Goal: Transaction & Acquisition: Book appointment/travel/reservation

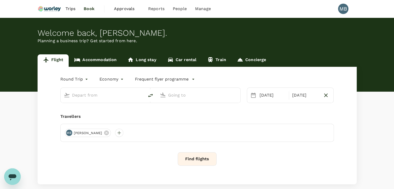
type input "Miri Intl (MYY)"
type input "Kota Kinabalu Intl (BKI)"
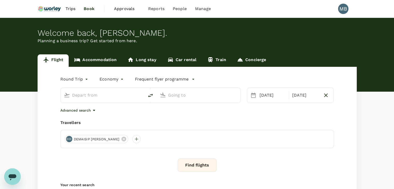
type input "Miri Intl (MYY)"
type input "Kota Kinabalu Intl (BKI)"
click at [305, 97] on div "03 Sep" at bounding box center [305, 95] width 30 height 10
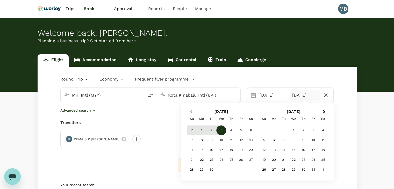
click at [189, 109] on button "Previous Month" at bounding box center [190, 112] width 8 height 8
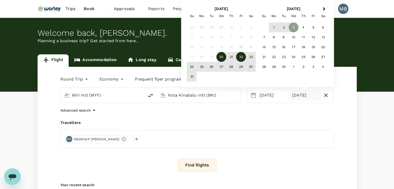
click at [240, 60] on div "22" at bounding box center [241, 57] width 10 height 10
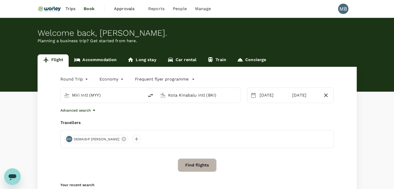
click at [195, 162] on button "Find flights" at bounding box center [197, 165] width 39 height 13
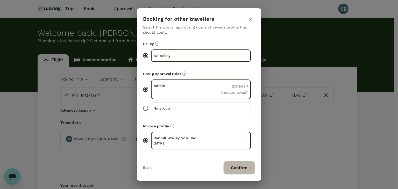
click at [233, 166] on button "Confirm" at bounding box center [239, 167] width 32 height 13
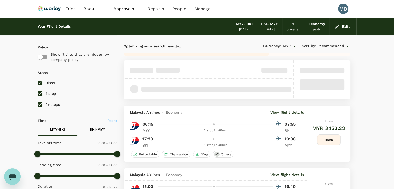
click at [40, 95] on input "1 stop" at bounding box center [40, 93] width 11 height 11
checkbox input "false"
click at [38, 103] on input "2+ stops" at bounding box center [40, 104] width 11 height 11
checkbox input "false"
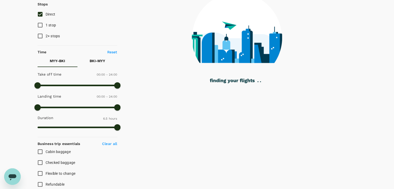
scroll to position [12, 0]
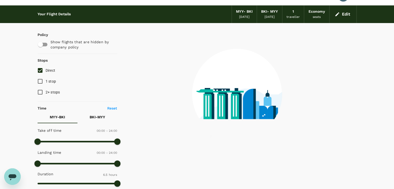
checkbox input "false"
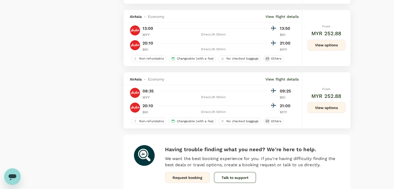
scroll to position [966, 0]
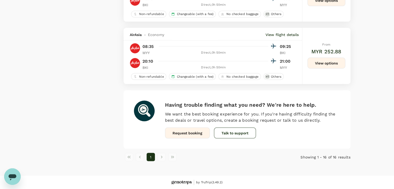
click at [319, 62] on button "View options" at bounding box center [326, 62] width 38 height 11
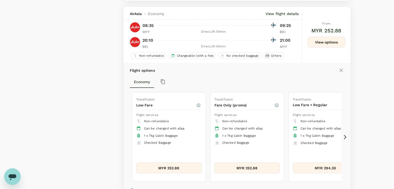
scroll to position [994, 0]
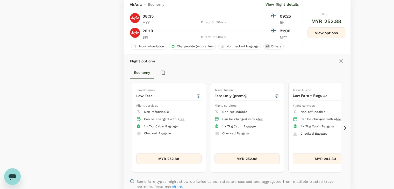
click at [344, 128] on icon at bounding box center [345, 128] width 3 height 4
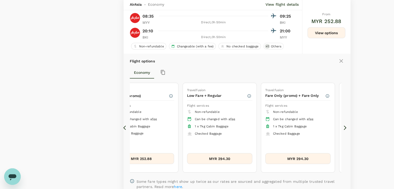
click at [344, 128] on icon at bounding box center [345, 128] width 3 height 4
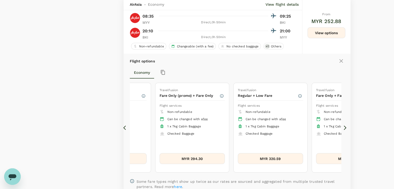
click at [344, 128] on icon at bounding box center [345, 128] width 3 height 4
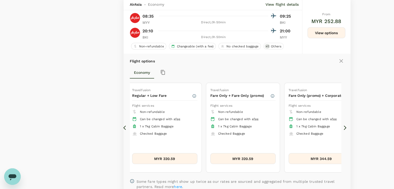
click at [344, 128] on icon at bounding box center [345, 128] width 3 height 4
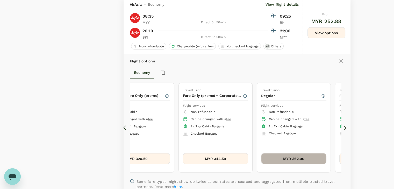
click at [287, 160] on button "MYR 362.00" at bounding box center [293, 158] width 65 height 11
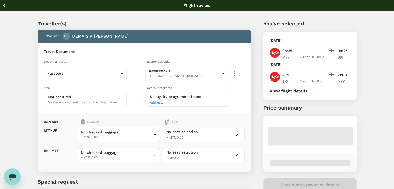
click at [151, 132] on body "Back to flight results Flight review Traveller(s) Traveller 1 : DD DEMAISIP DAN…" at bounding box center [197, 119] width 394 height 238
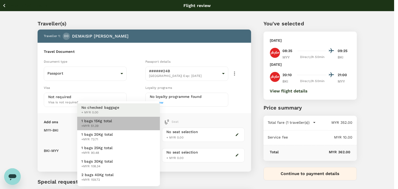
click at [145, 127] on li "1 bags 15Kg total +MYR 51.39" at bounding box center [118, 123] width 83 height 13
type input "1 - 51.39"
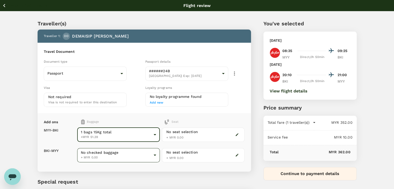
click at [135, 153] on body "Back to flight results Flight review Traveller(s) Traveller 1 : DD DEMAISIP DAN…" at bounding box center [197, 119] width 394 height 238
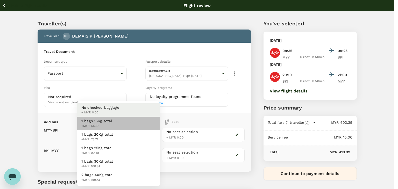
click at [132, 126] on li "1 bags 15Kg total +MYR 51.39" at bounding box center [118, 123] width 83 height 13
type input "1 - 51.39"
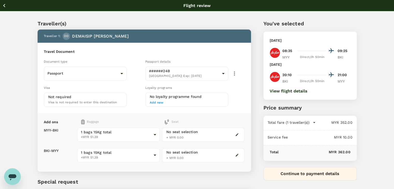
click at [4, 6] on icon "button" at bounding box center [4, 5] width 2 height 3
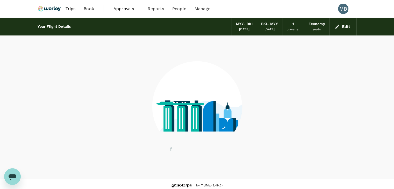
scroll to position [3, 0]
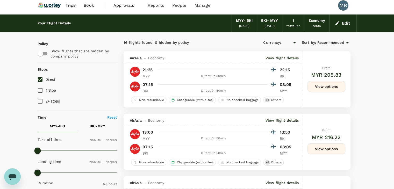
type input "MYR"
type input "1440"
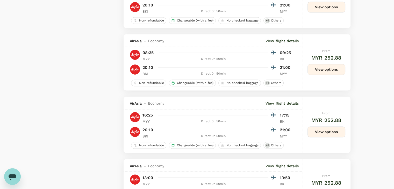
scroll to position [962, 0]
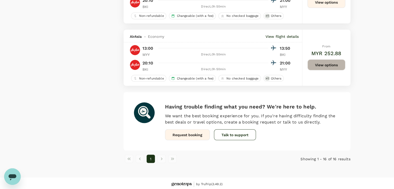
click at [311, 66] on button "View options" at bounding box center [326, 64] width 38 height 11
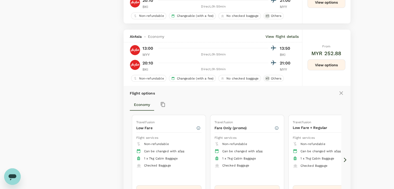
scroll to position [994, 0]
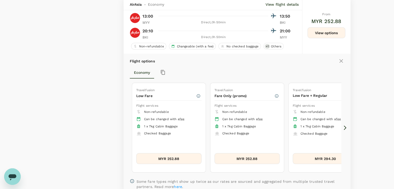
click at [343, 127] on icon at bounding box center [344, 127] width 5 height 5
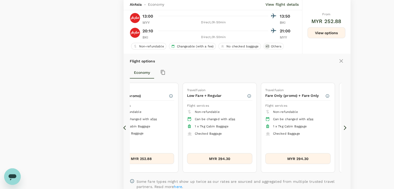
click at [343, 127] on icon at bounding box center [344, 127] width 5 height 5
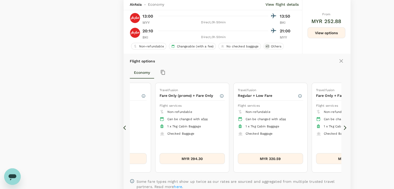
click at [343, 127] on icon at bounding box center [344, 127] width 5 height 5
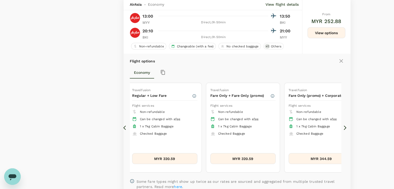
click at [343, 127] on icon at bounding box center [344, 127] width 5 height 5
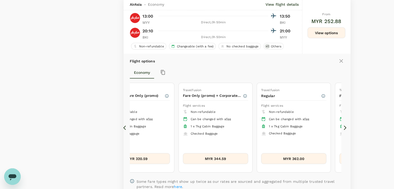
click at [343, 127] on icon at bounding box center [344, 127] width 5 height 5
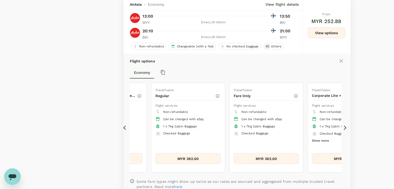
click at [343, 127] on icon at bounding box center [344, 127] width 5 height 5
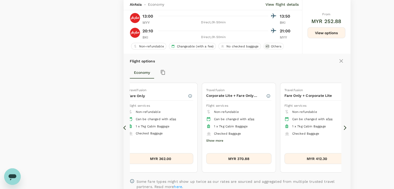
click at [166, 160] on button "MYR 362.00" at bounding box center [160, 158] width 65 height 11
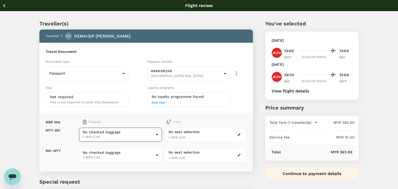
click at [149, 132] on body "Back to flight results Flight review Traveller(s) Traveller 1 : DD DEMAISIP DAN…" at bounding box center [199, 119] width 398 height 238
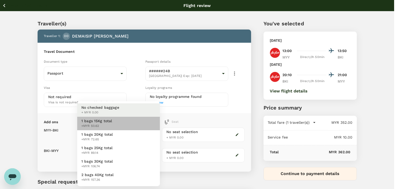
click at [146, 127] on li "1 bags 15Kg total +MYR 50.62" at bounding box center [118, 123] width 83 height 13
type input "1 - 50.62"
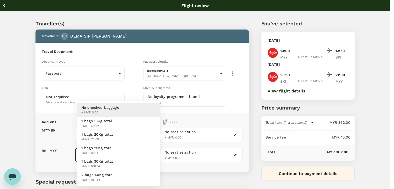
click at [134, 157] on body "Back to flight results Flight review Traveller(s) Traveller 1 : DD DEMAISIP DAN…" at bounding box center [197, 119] width 394 height 238
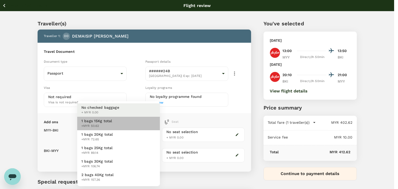
click at [120, 123] on li "1 bags 15Kg total +MYR 50.62" at bounding box center [118, 123] width 83 height 13
type input "1 - 50.62"
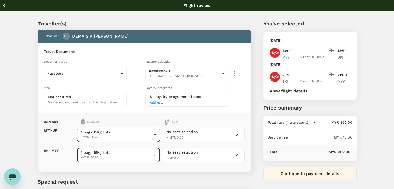
click at [118, 132] on body "Back to flight results Flight review Traveller(s) Traveller 1 : DD DEMAISIP DAN…" at bounding box center [197, 119] width 394 height 238
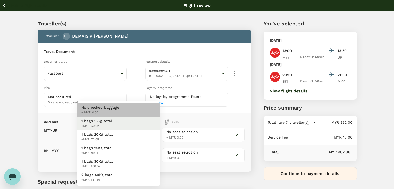
click at [111, 109] on span "No checked baggage" at bounding box center [100, 107] width 38 height 5
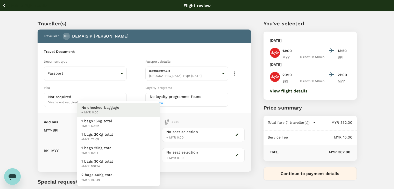
click at [112, 128] on body "Back to flight results Flight review Traveller(s) Traveller 1 : DD DEMAISIP DAN…" at bounding box center [199, 119] width 398 height 238
click at [104, 125] on span "+MYR 50.62" at bounding box center [96, 126] width 31 height 5
type input "1 - 50.62"
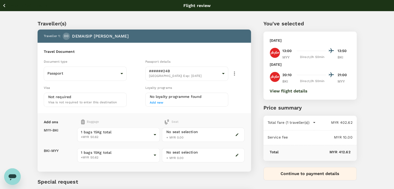
click at [104, 162] on div "1 bags 15Kg total +MYR 50.62 1 - 50.62 ​" at bounding box center [118, 155] width 83 height 20
click at [100, 155] on body "Back to flight results Flight review Traveller(s) Traveller 1 : DD DEMAISIP DAN…" at bounding box center [197, 119] width 394 height 238
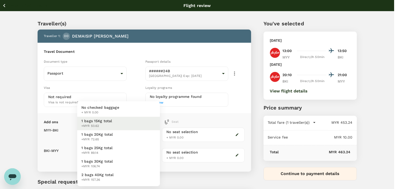
click at [89, 128] on span "+MYR 50.62" at bounding box center [96, 126] width 31 height 5
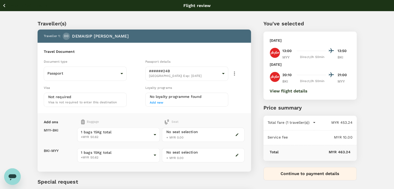
click at [4, 5] on icon "button" at bounding box center [4, 5] width 6 height 6
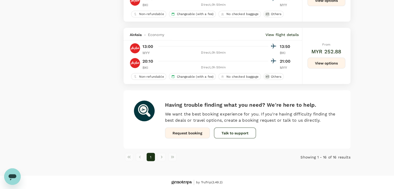
scroll to position [966, 0]
click at [329, 63] on button "View options" at bounding box center [326, 62] width 38 height 11
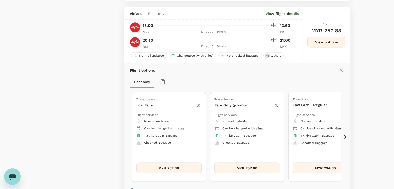
scroll to position [994, 0]
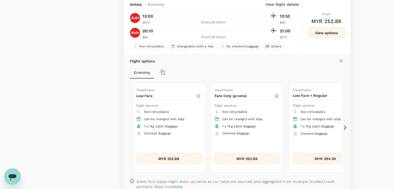
click at [344, 128] on icon at bounding box center [344, 127] width 5 height 5
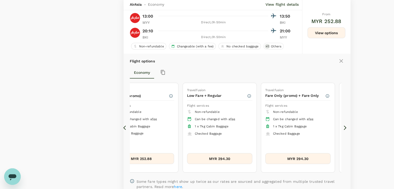
click at [344, 128] on icon at bounding box center [344, 127] width 5 height 5
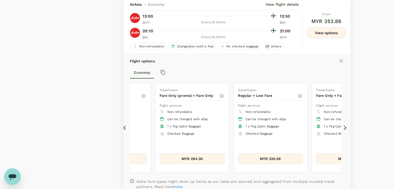
click at [344, 128] on icon at bounding box center [344, 127] width 5 height 5
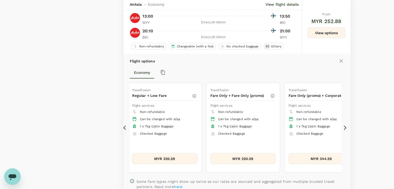
click at [344, 128] on icon at bounding box center [344, 127] width 5 height 5
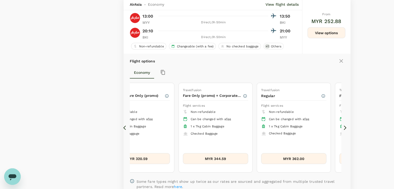
click at [344, 128] on icon at bounding box center [344, 127] width 5 height 5
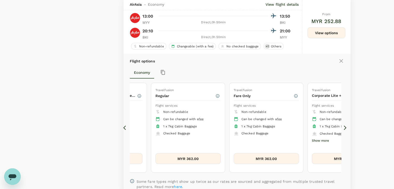
click at [344, 128] on icon at bounding box center [344, 127] width 5 height 5
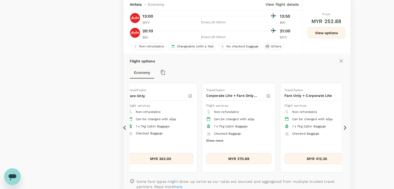
click at [344, 128] on icon at bounding box center [344, 127] width 5 height 5
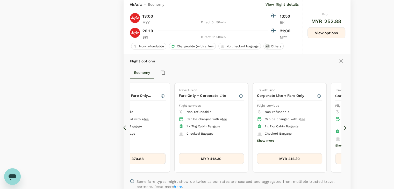
click at [344, 128] on icon at bounding box center [344, 127] width 5 height 5
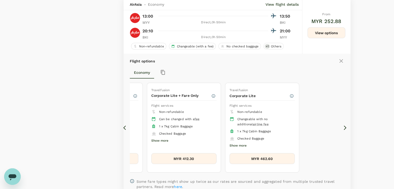
click at [344, 128] on icon at bounding box center [344, 127] width 5 height 5
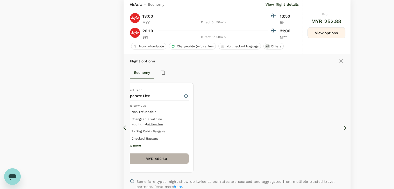
click at [173, 159] on button "MYR 462.60" at bounding box center [156, 158] width 65 height 11
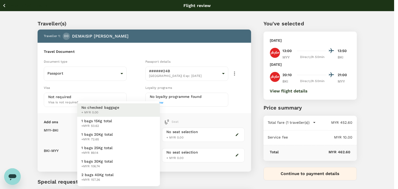
click at [133, 132] on body "Back to flight results Flight review Traveller(s) Traveller 1 : DD DEMAISIP DAN…" at bounding box center [199, 119] width 398 height 238
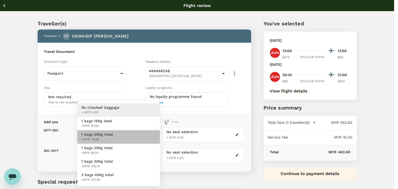
click at [124, 137] on li "1 bags 20Kg total +MYR 72.65" at bounding box center [118, 136] width 83 height 13
type input "2 - 72.65"
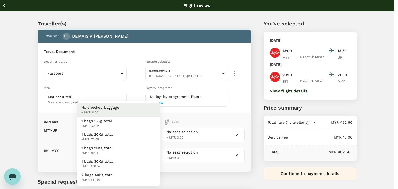
click at [118, 155] on body "Back to flight results Flight review Traveller(s) Traveller 1 : DD DEMAISIP DAN…" at bounding box center [199, 119] width 398 height 238
click at [117, 136] on li "1 bags 20Kg total +MYR 72.65" at bounding box center [118, 136] width 83 height 13
type input "2 - 72.65"
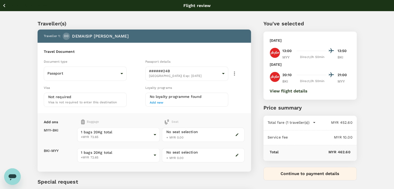
click at [4, 4] on icon "button" at bounding box center [4, 5] width 6 height 6
click at [5, 4] on icon "button" at bounding box center [4, 5] width 6 height 6
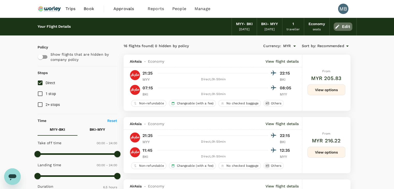
click at [344, 27] on button "Edit" at bounding box center [343, 27] width 19 height 8
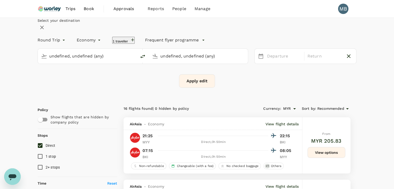
type input "Miri Intl (MYY)"
type input "Kota Kinabalu Intl (BKI)"
click at [307, 61] on div "22 Aug" at bounding box center [324, 56] width 38 height 10
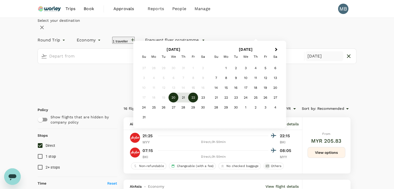
type input "Miri Intl (MYY)"
type input "Kota Kinabalu Intl (BKI)"
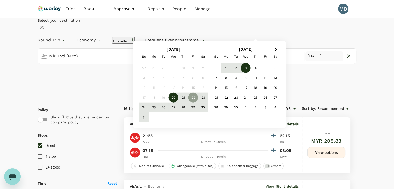
click at [251, 73] on div "3" at bounding box center [246, 68] width 10 height 10
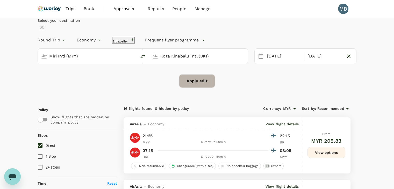
click at [212, 88] on button "Apply edit" at bounding box center [197, 80] width 36 height 13
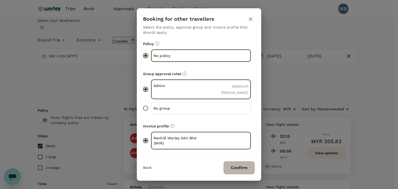
click at [241, 163] on button "Confirm" at bounding box center [239, 167] width 32 height 13
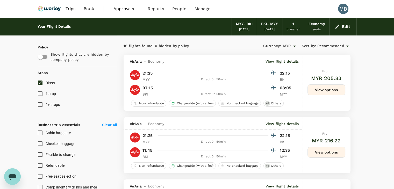
checkbox input "false"
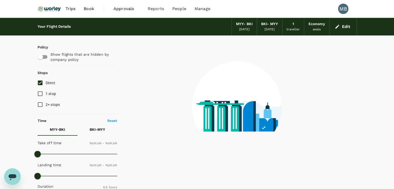
type input "1440"
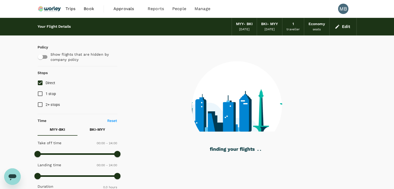
checkbox input "true"
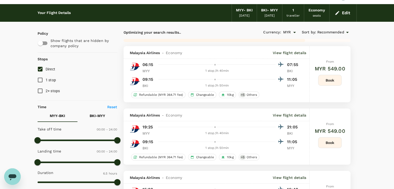
type input "890"
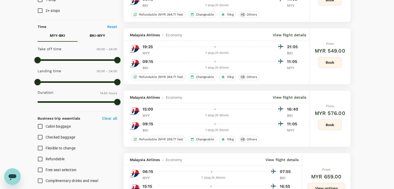
scroll to position [26, 0]
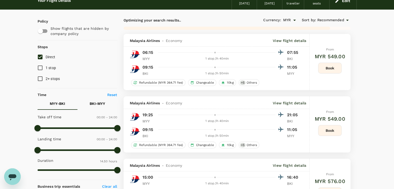
checkbox input "false"
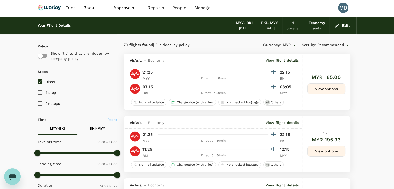
scroll to position [0, 0]
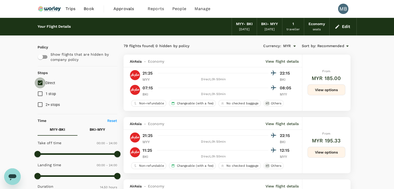
click at [38, 81] on input "Direct" at bounding box center [40, 82] width 11 height 11
checkbox input "true"
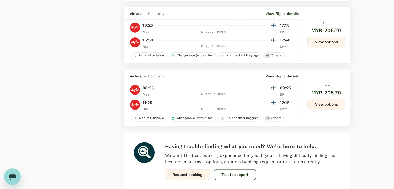
scroll to position [715, 0]
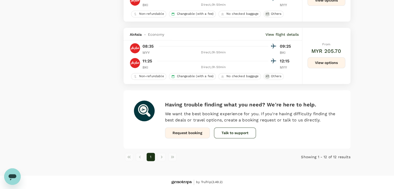
click at [325, 64] on button "View options" at bounding box center [326, 62] width 38 height 11
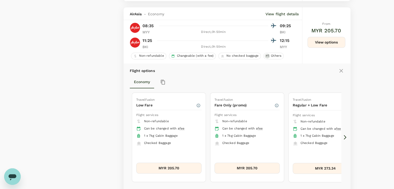
scroll to position [743, 0]
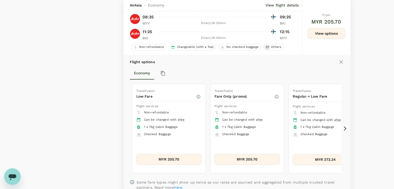
click at [343, 130] on icon at bounding box center [344, 128] width 5 height 5
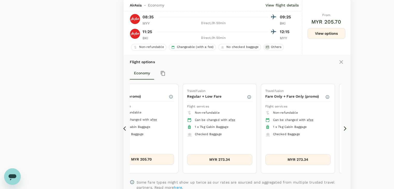
click at [343, 130] on icon at bounding box center [344, 128] width 5 height 5
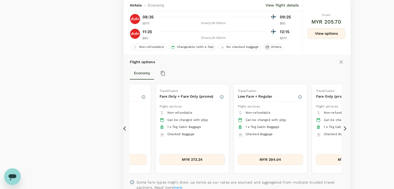
click at [343, 130] on icon at bounding box center [344, 128] width 5 height 5
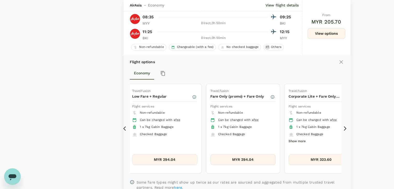
click at [343, 130] on icon at bounding box center [344, 128] width 5 height 5
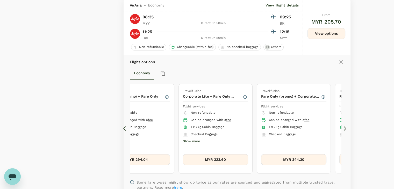
click at [343, 130] on icon at bounding box center [344, 128] width 5 height 5
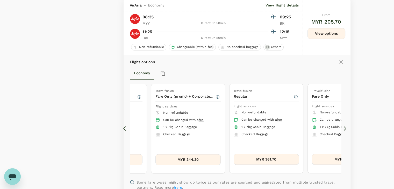
click at [343, 130] on icon at bounding box center [344, 128] width 5 height 5
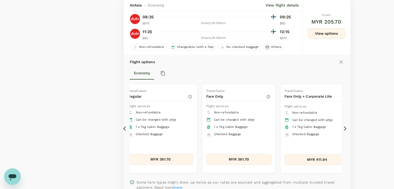
click at [173, 157] on button "MYR 361.70" at bounding box center [160, 159] width 65 height 11
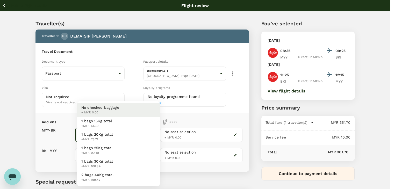
click at [136, 130] on body "Back to flight results Flight review Traveller(s) Traveller 1 : DD DEMAISIP DAN…" at bounding box center [197, 119] width 394 height 238
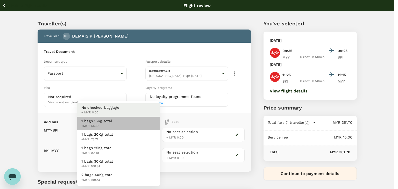
drag, startPoint x: 133, startPoint y: 125, endPoint x: 128, endPoint y: 132, distance: 8.3
click at [133, 125] on li "1 bags 15Kg total +MYR 51.39" at bounding box center [118, 123] width 83 height 13
type input "1 - 51.39"
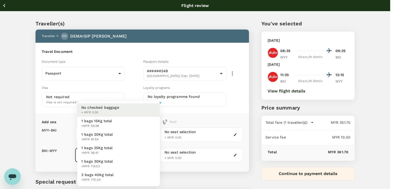
click at [117, 151] on body "Back to flight results Flight review Traveller(s) Traveller 1 : DD DEMAISIP DAN…" at bounding box center [197, 119] width 394 height 238
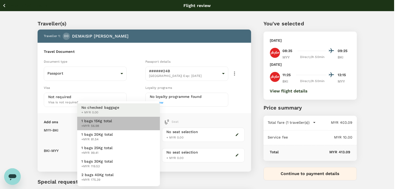
click at [110, 126] on span "+MYR 56.98" at bounding box center [96, 126] width 31 height 5
type input "1 - 56.98"
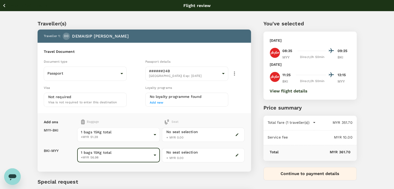
click at [2, 4] on icon "button" at bounding box center [4, 5] width 6 height 6
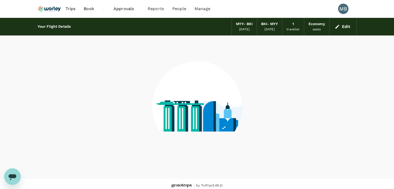
scroll to position [3, 0]
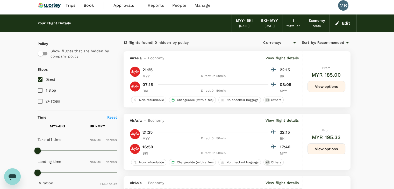
type input "MYR"
type input "1440"
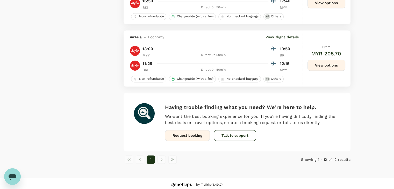
scroll to position [715, 0]
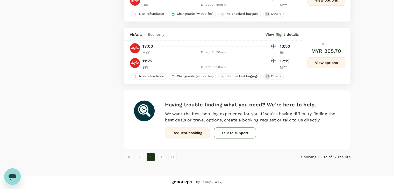
click at [318, 60] on button "View options" at bounding box center [326, 62] width 38 height 11
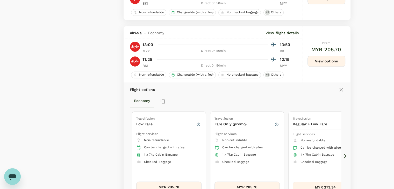
scroll to position [743, 0]
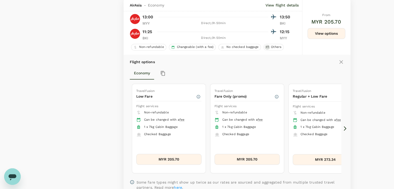
click at [343, 129] on icon at bounding box center [344, 128] width 5 height 5
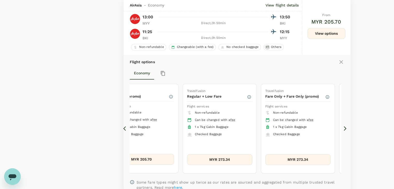
click at [343, 129] on icon at bounding box center [344, 128] width 5 height 5
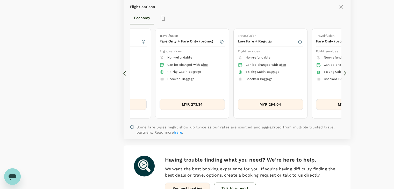
scroll to position [795, 0]
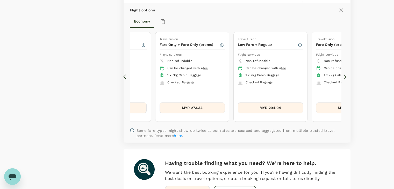
click at [344, 78] on icon at bounding box center [344, 76] width 5 height 5
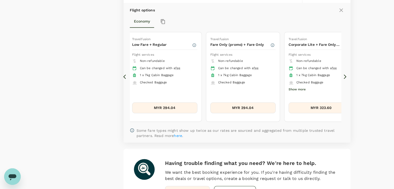
click at [344, 78] on icon at bounding box center [344, 76] width 5 height 5
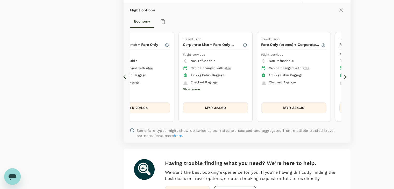
click at [344, 78] on icon at bounding box center [344, 76] width 5 height 5
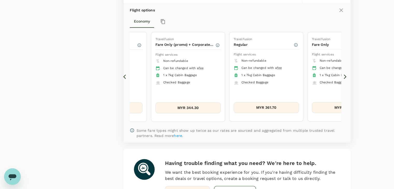
click at [344, 78] on icon at bounding box center [344, 76] width 5 height 5
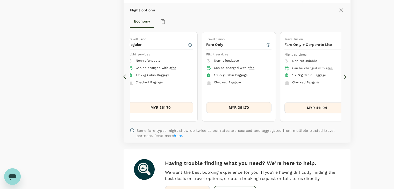
click at [344, 78] on icon at bounding box center [344, 76] width 5 height 5
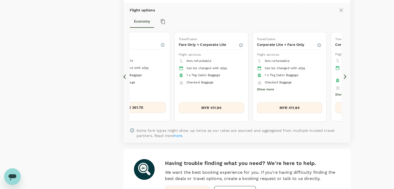
click at [344, 78] on icon at bounding box center [344, 76] width 5 height 5
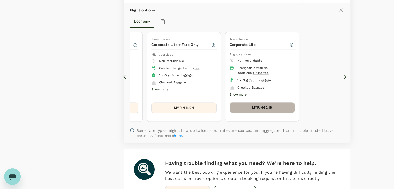
click at [282, 109] on button "MYR 462.19" at bounding box center [261, 107] width 65 height 11
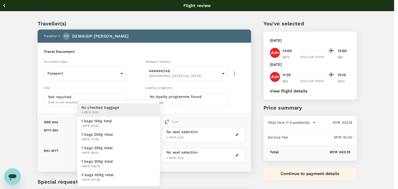
click at [145, 132] on body "Back to flight results Flight review Traveller(s) Traveller 1 : DD DEMAISIP DAN…" at bounding box center [199, 119] width 398 height 238
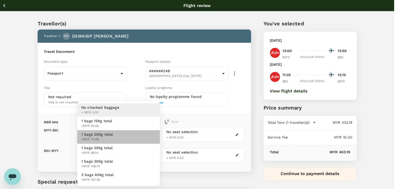
click at [135, 138] on li "1 bags 20Kg total +MYR 72.65" at bounding box center [118, 136] width 83 height 13
type input "2 - 72.65"
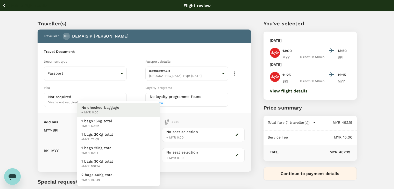
click at [128, 154] on body "Back to flight results Flight review Traveller(s) Traveller 1 : DD DEMAISIP DAN…" at bounding box center [199, 119] width 398 height 238
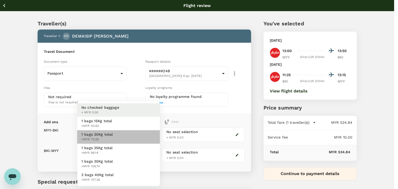
click at [125, 137] on li "1 bags 20Kg total +MYR 72.65" at bounding box center [118, 136] width 83 height 13
type input "2 - 72.65"
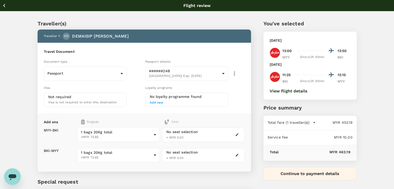
click at [6, 4] on icon "button" at bounding box center [4, 5] width 6 height 6
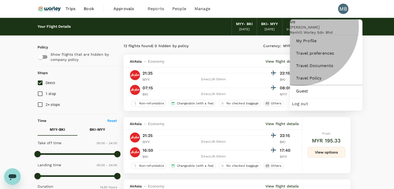
click at [301, 107] on span "Log out" at bounding box center [326, 104] width 68 height 6
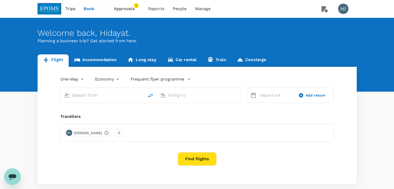
type input "Kuala Lumpur Intl ([GEOGRAPHIC_DATA])"
type input "Kota Kinabalu Intl (BKI)"
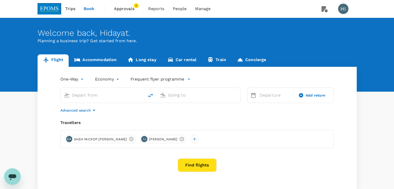
type input "Kuala Lumpur Intl ([GEOGRAPHIC_DATA])"
type input "Kota Kinabalu Intl (BKI)"
